Goal: Task Accomplishment & Management: Manage account settings

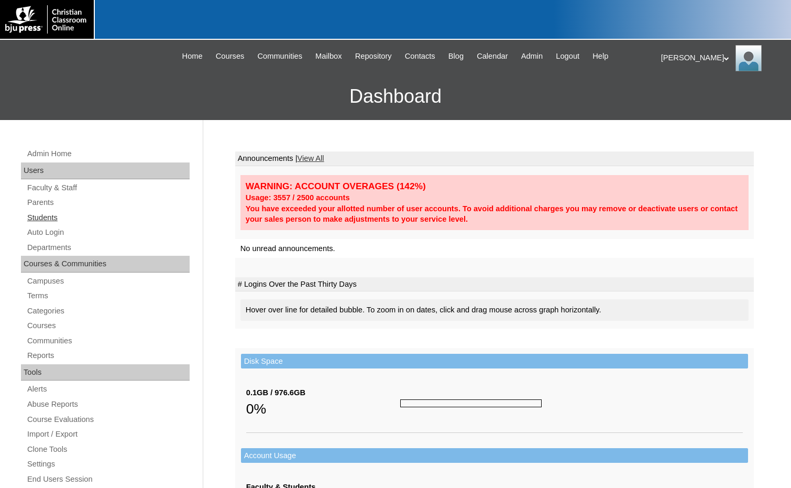
click at [57, 220] on link "Students" at bounding box center [108, 217] width 164 height 13
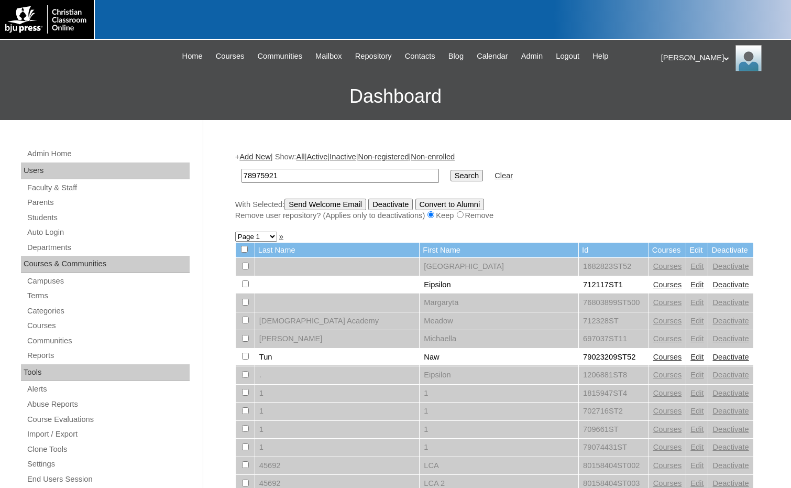
type input "78975921"
click at [451, 175] on input "Search" at bounding box center [467, 176] width 32 height 12
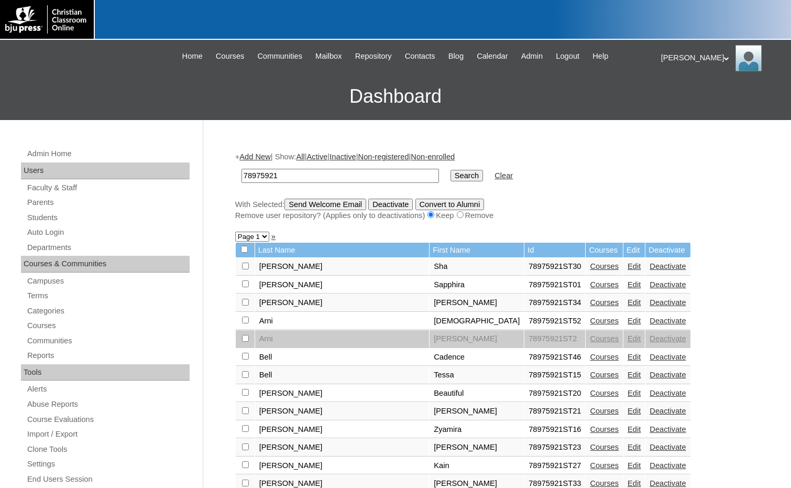
click at [628, 320] on link "Edit" at bounding box center [634, 321] width 13 height 8
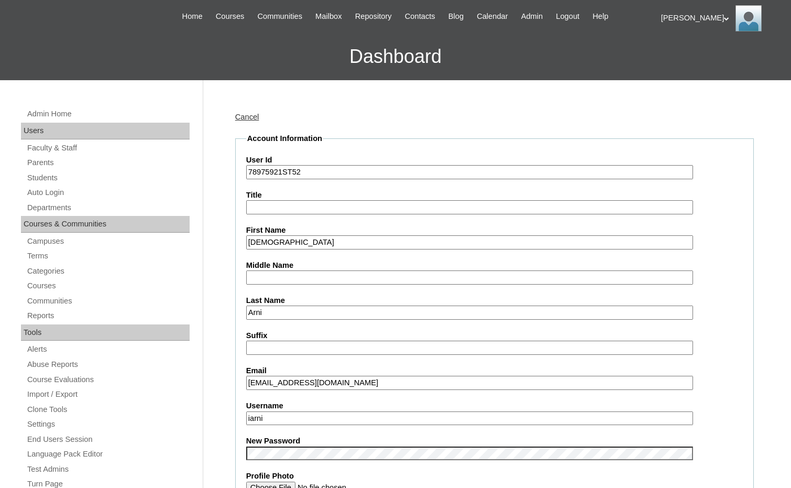
scroll to position [157, 0]
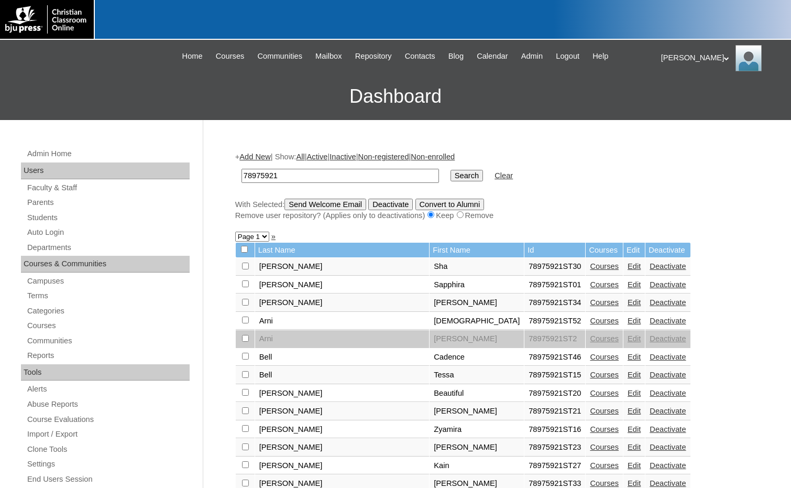
click at [628, 355] on link "Edit" at bounding box center [634, 357] width 13 height 8
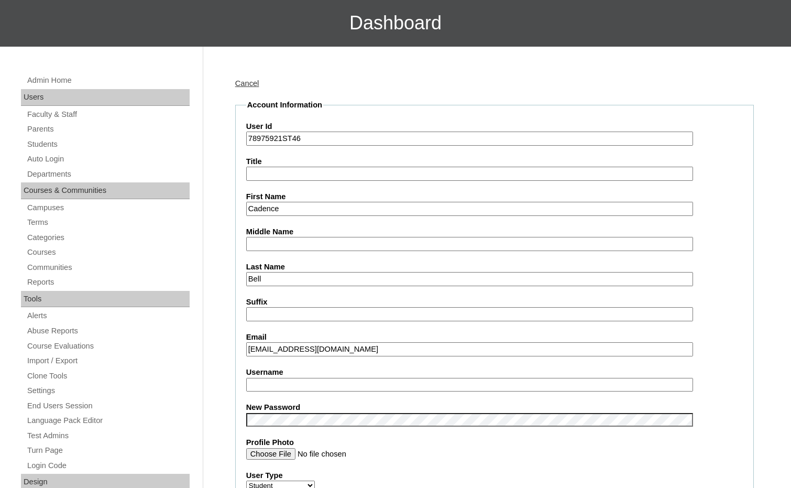
scroll to position [105, 0]
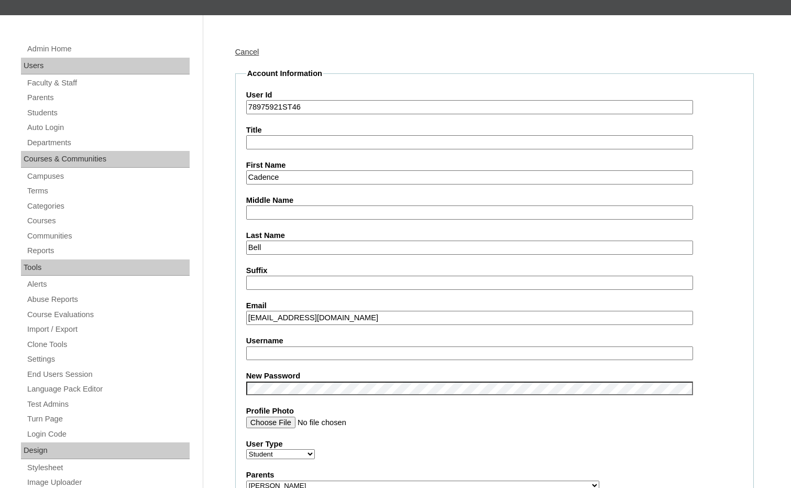
drag, startPoint x: 292, startPoint y: 318, endPoint x: 242, endPoint y: 322, distance: 50.0
click at [242, 322] on fieldset "Account Information User Id 78975921ST46 Title First Name Cadence Middle Name L…" at bounding box center [494, 492] width 519 height 849
click at [263, 352] on input "Username" at bounding box center [469, 353] width 447 height 14
paste input "cadence.bell"
type input "cadence.bell"
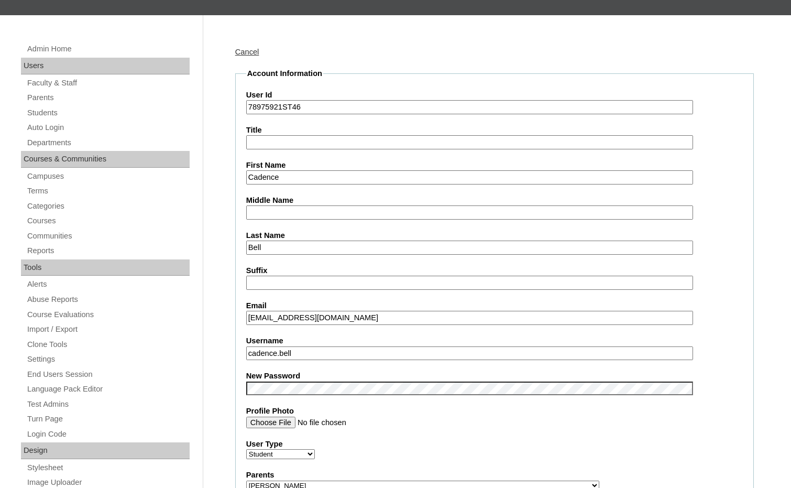
drag, startPoint x: 282, startPoint y: 104, endPoint x: 226, endPoint y: 104, distance: 56.6
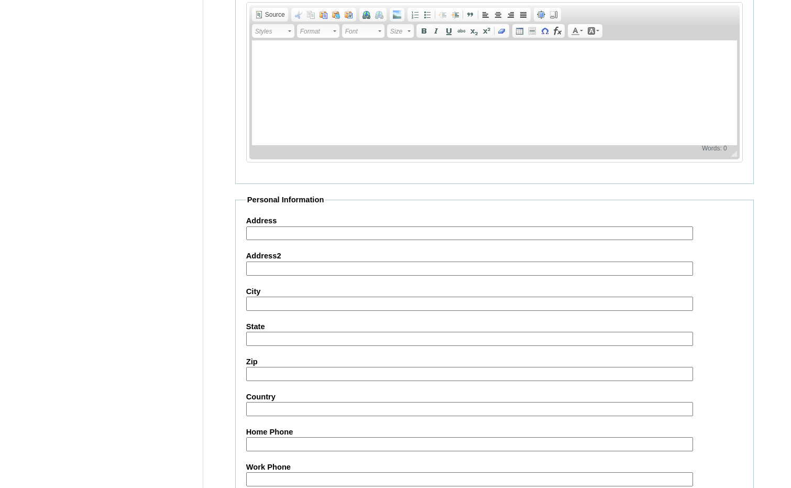
scroll to position [1109, 0]
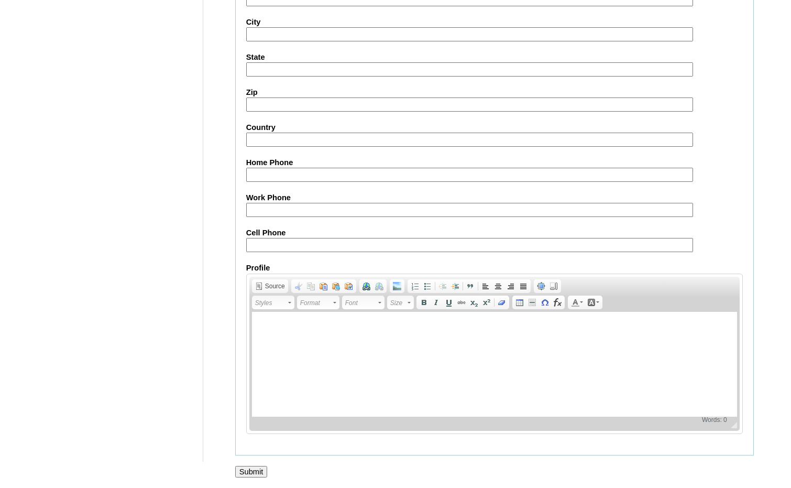
drag, startPoint x: 262, startPoint y: 470, endPoint x: 297, endPoint y: 470, distance: 35.1
click at [262, 470] on input "Submit" at bounding box center [251, 472] width 32 height 12
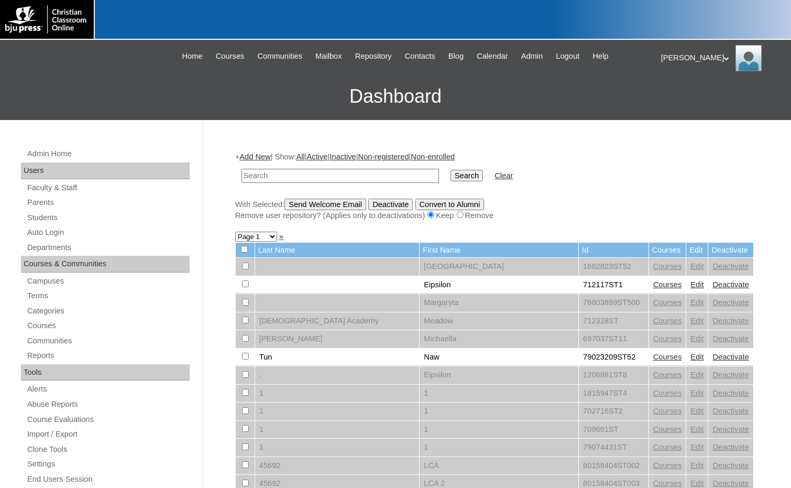
paste input "78975921"
type input "78975921"
click at [451, 177] on input "Search" at bounding box center [467, 176] width 32 height 12
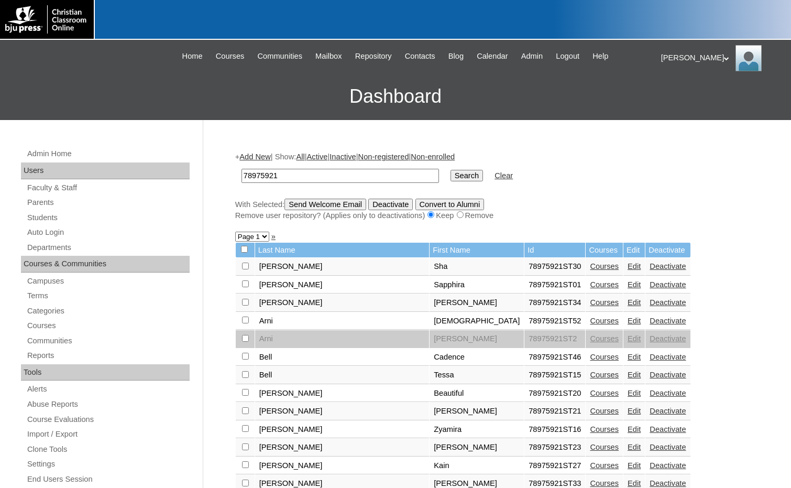
click at [628, 394] on link "Edit" at bounding box center [634, 393] width 13 height 8
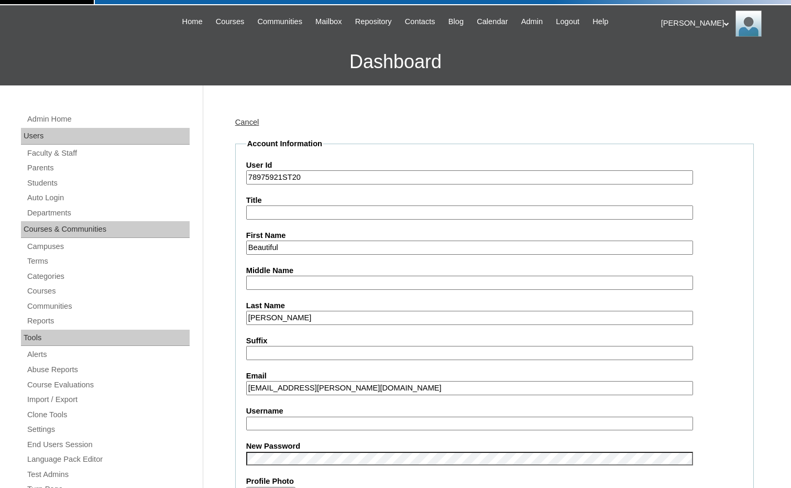
scroll to position [105, 0]
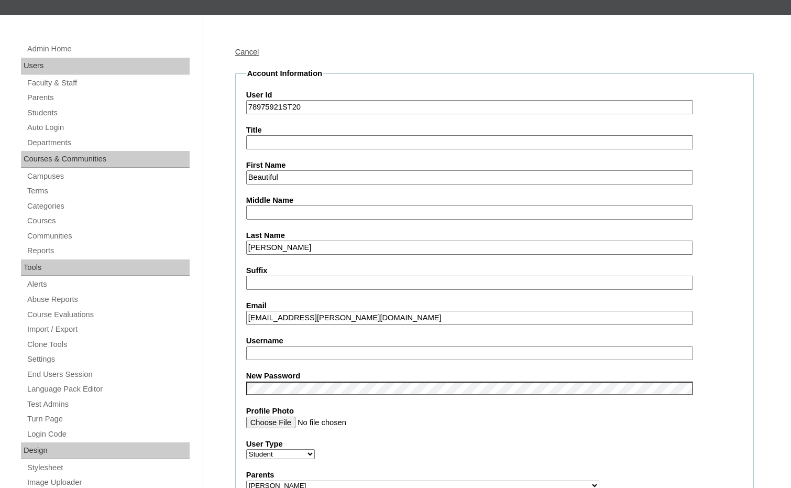
drag, startPoint x: 295, startPoint y: 315, endPoint x: 242, endPoint y: 318, distance: 53.0
click at [242, 318] on fieldset "Account Information User Id 78975921ST20 Title First Name Beautiful Middle Name…" at bounding box center [494, 492] width 519 height 849
click at [267, 355] on input "Username" at bounding box center [469, 353] width 447 height 14
paste input "beautiful.[PERSON_NAME]"
type input "beautiful.[PERSON_NAME]"
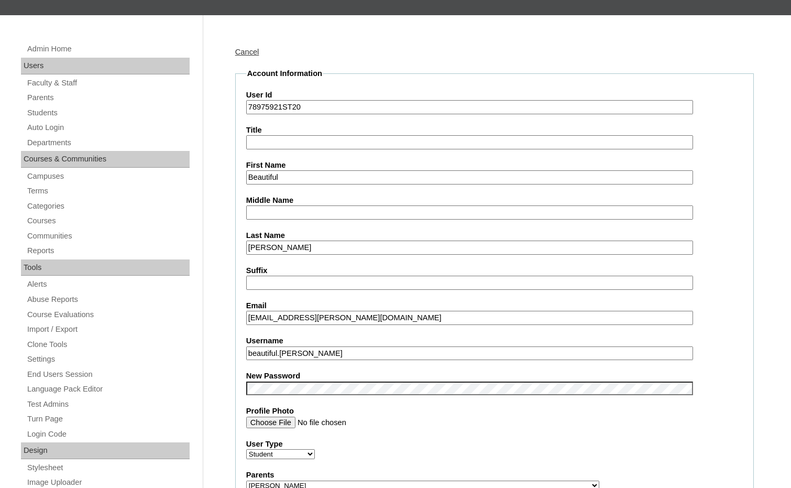
drag, startPoint x: 282, startPoint y: 103, endPoint x: 244, endPoint y: 103, distance: 38.3
click at [244, 103] on fieldset "Account Information User Id 78975921ST20 Title First Name Beautiful Middle Name…" at bounding box center [494, 492] width 519 height 849
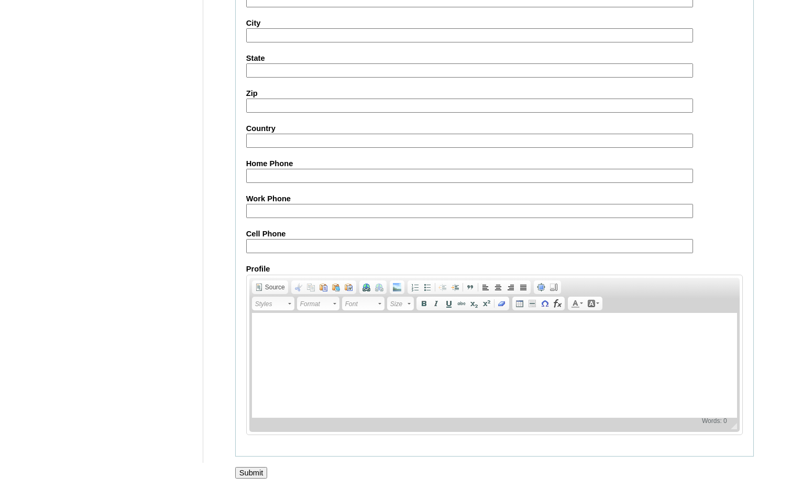
scroll to position [1109, 0]
click at [255, 470] on input "Submit" at bounding box center [251, 472] width 32 height 12
